Goal: Information Seeking & Learning: Find specific fact

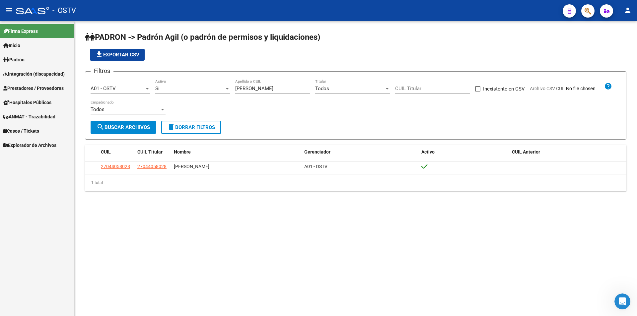
drag, startPoint x: 255, startPoint y: 84, endPoint x: 215, endPoint y: 87, distance: 40.9
click at [215, 87] on div "Filtros A01 - OSTV Seleccionar Gerenciador Si Activo [PERSON_NAME] Apellido o C…" at bounding box center [356, 99] width 530 height 44
click at [245, 89] on input "[PERSON_NAME]" at bounding box center [272, 89] width 75 height 6
drag, startPoint x: 245, startPoint y: 89, endPoint x: 166, endPoint y: 89, distance: 78.9
click at [166, 89] on div "Filtros A01 - OSTV Seleccionar Gerenciador Si Activo [PERSON_NAME] Apellido o C…" at bounding box center [356, 99] width 530 height 44
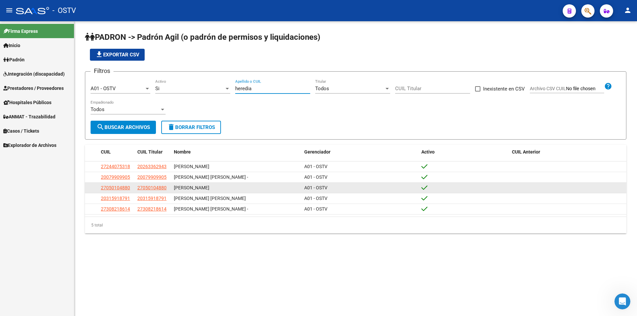
type input "heredia"
click at [109, 190] on span "27050104880" at bounding box center [115, 187] width 29 height 5
type textarea "27050104880"
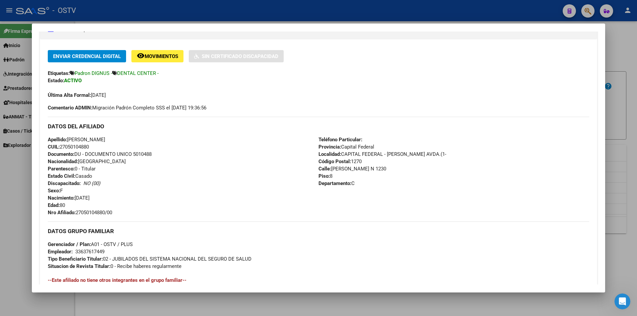
scroll to position [166, 0]
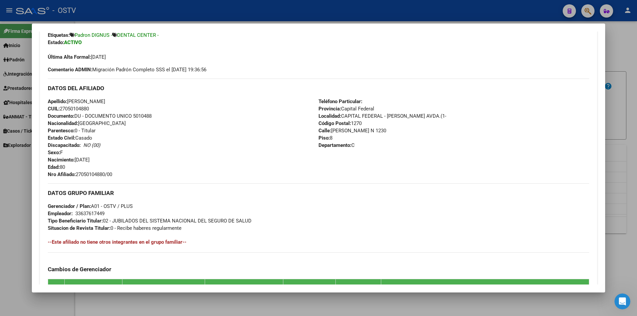
drag, startPoint x: 69, startPoint y: 100, endPoint x: 134, endPoint y: 99, distance: 65.3
click at [134, 99] on div "Apellido: [PERSON_NAME] CUIL: 27050104880 Documento: DU - DOCUMENTO UNICO 50104…" at bounding box center [183, 138] width 271 height 80
copy span "[PERSON_NAME]"
click at [138, 114] on span "Documento: DU - DOCUMENTO UNICO 5010488" at bounding box center [100, 116] width 104 height 6
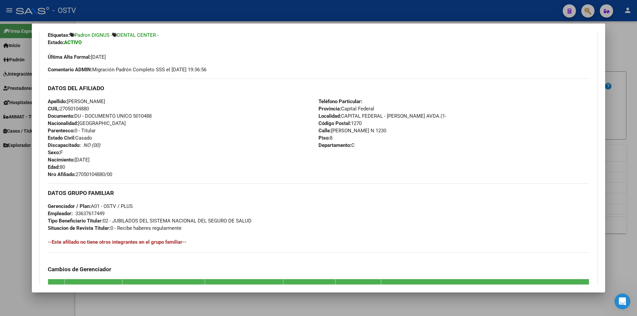
copy span "5010488"
drag, startPoint x: 77, startPoint y: 159, endPoint x: 102, endPoint y: 158, distance: 25.5
click at [102, 158] on div "Apellido: [PERSON_NAME] CUIL: 27050104880 Documento: DU - DOCUMENTO UNICO 50104…" at bounding box center [183, 138] width 271 height 80
copy span "[DATE]"
drag, startPoint x: 78, startPoint y: 174, endPoint x: 109, endPoint y: 175, distance: 31.2
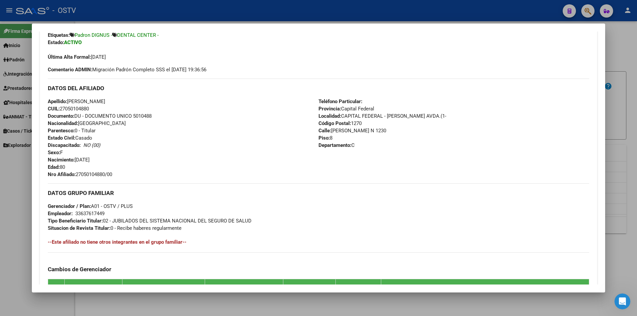
click at [117, 175] on div "Apellido: [PERSON_NAME] CUIL: 27050104880 Documento: DU - DOCUMENTO UNICO 50104…" at bounding box center [183, 138] width 271 height 80
copy span "27050104880/00"
click at [288, 154] on div "Apellido: [PERSON_NAME] CUIL: 27050104880 Documento: DU - DOCUMENTO UNICO 50104…" at bounding box center [183, 138] width 271 height 80
click at [158, 19] on div at bounding box center [318, 158] width 637 height 316
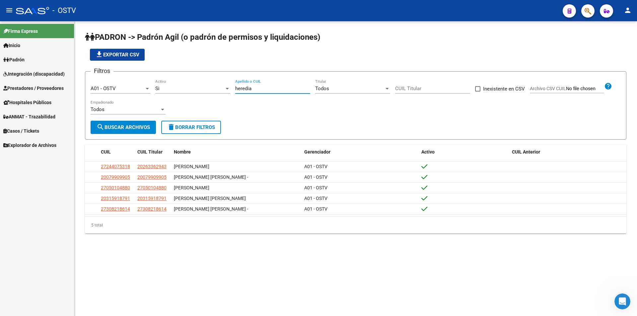
drag, startPoint x: 254, startPoint y: 91, endPoint x: 230, endPoint y: 96, distance: 24.1
click at [230, 96] on div "Filtros A01 - OSTV Seleccionar Gerenciador Si Activo [PERSON_NAME] Apellido o C…" at bounding box center [356, 99] width 530 height 44
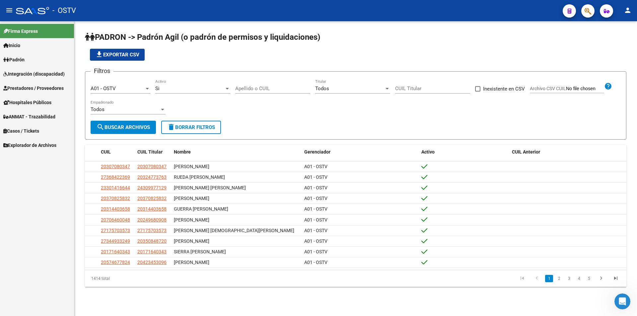
click at [230, 54] on div "file_download Exportar CSV" at bounding box center [355, 55] width 541 height 12
